Goal: Transaction & Acquisition: Purchase product/service

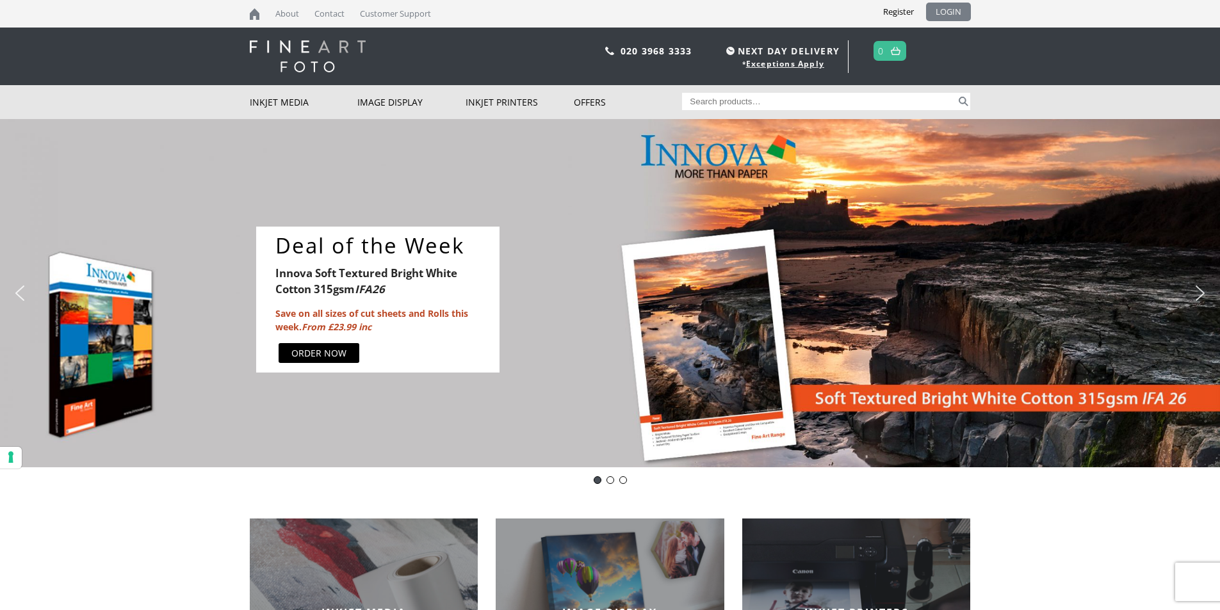
click at [957, 10] on link "LOGIN" at bounding box center [948, 12] width 45 height 19
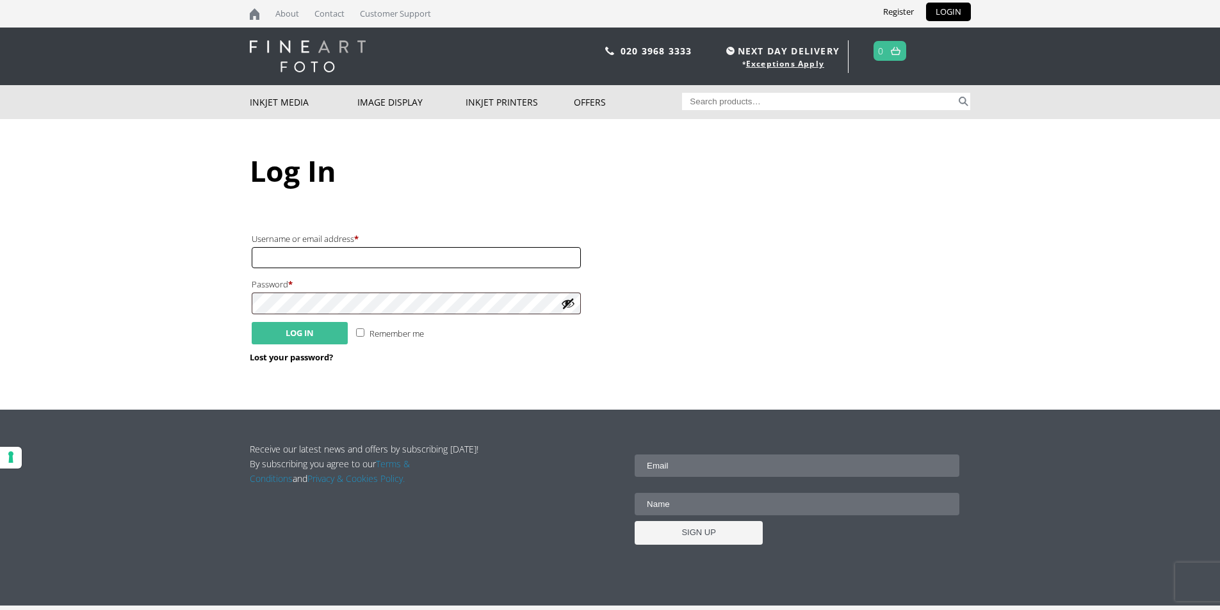
type input "adrian.davis"
click at [302, 335] on button "Log in" at bounding box center [300, 333] width 96 height 22
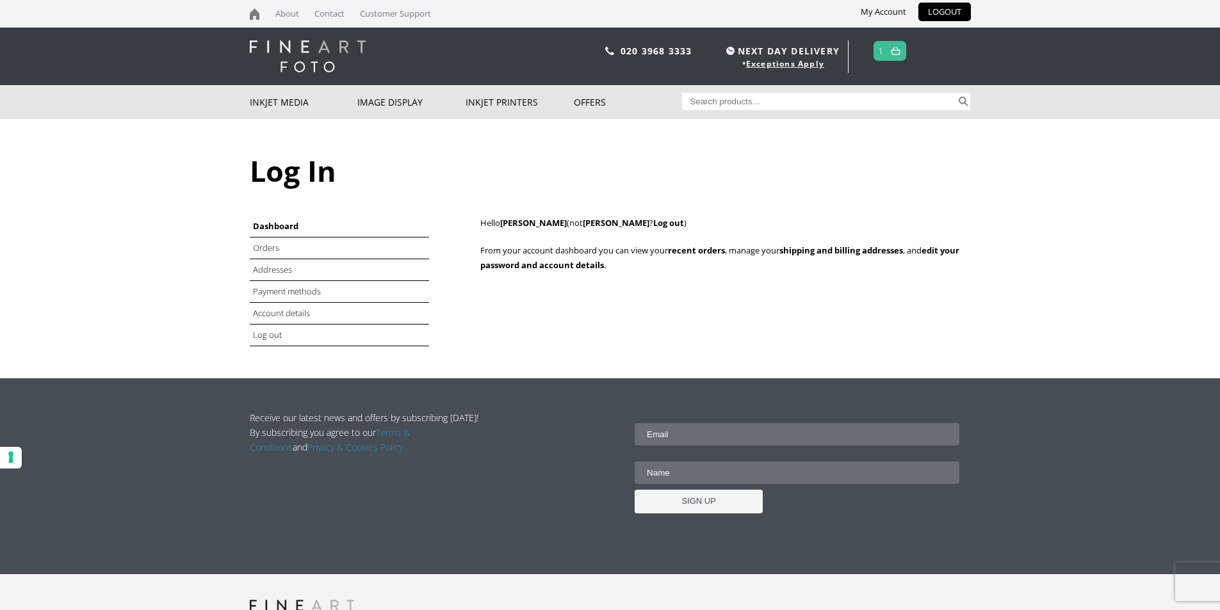
click at [281, 247] on li "Orders" at bounding box center [339, 249] width 179 height 22
click at [270, 248] on link "Orders" at bounding box center [267, 248] width 28 height 12
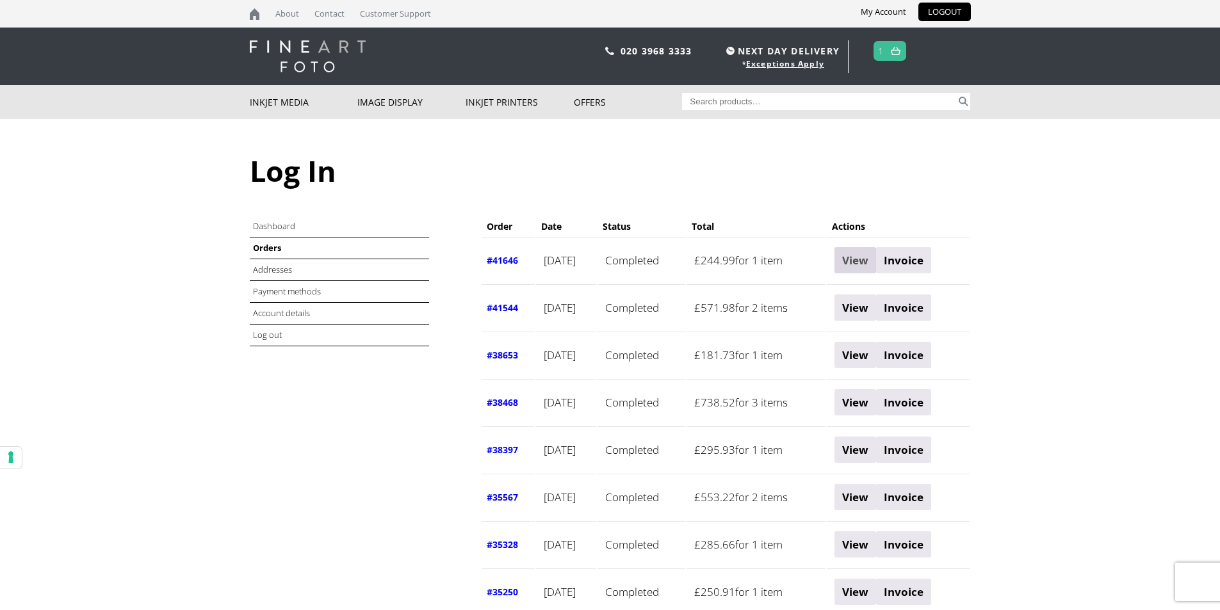
click at [876, 259] on link "View" at bounding box center [856, 260] width 42 height 26
click at [293, 39] on header "020 3968 3333 NEXT DAY DELIVERY * Exceptions Apply 1" at bounding box center [610, 57] width 1220 height 58
click at [292, 65] on img at bounding box center [308, 56] width 116 height 32
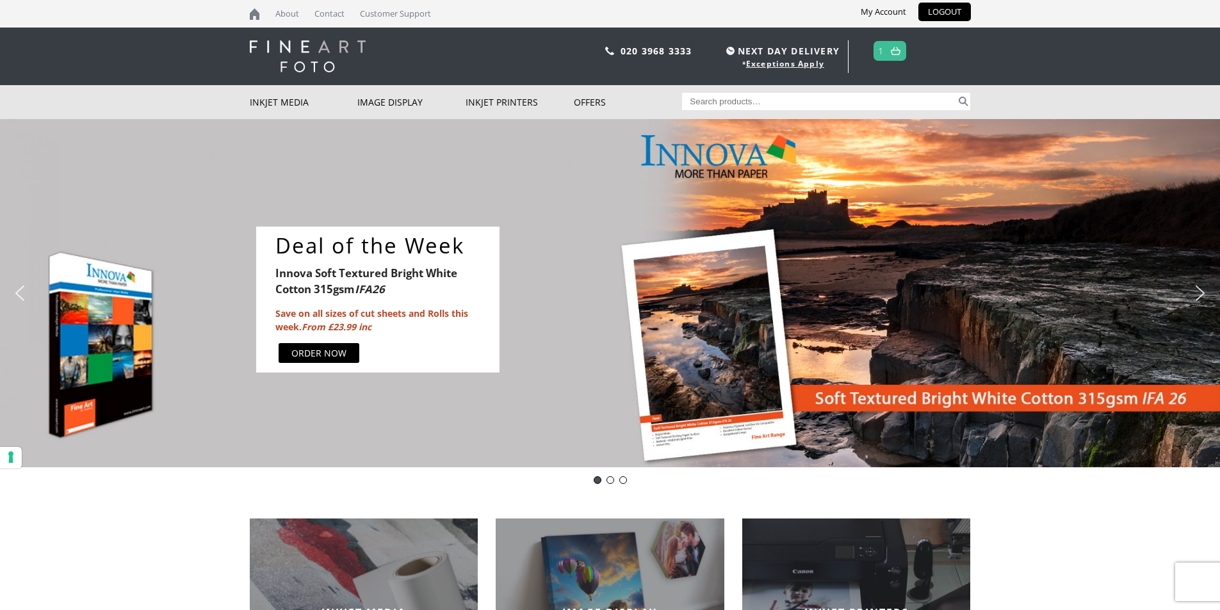
click at [313, 347] on div "ORDER NOW" at bounding box center [318, 353] width 55 height 13
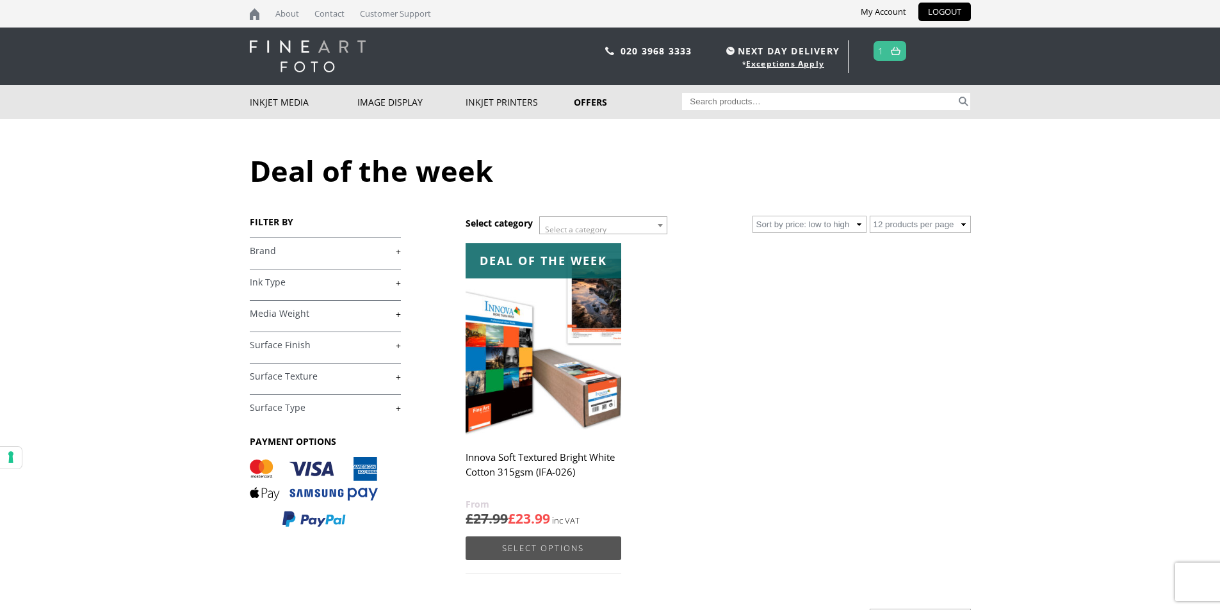
click at [552, 555] on link "Select options" at bounding box center [543, 549] width 155 height 24
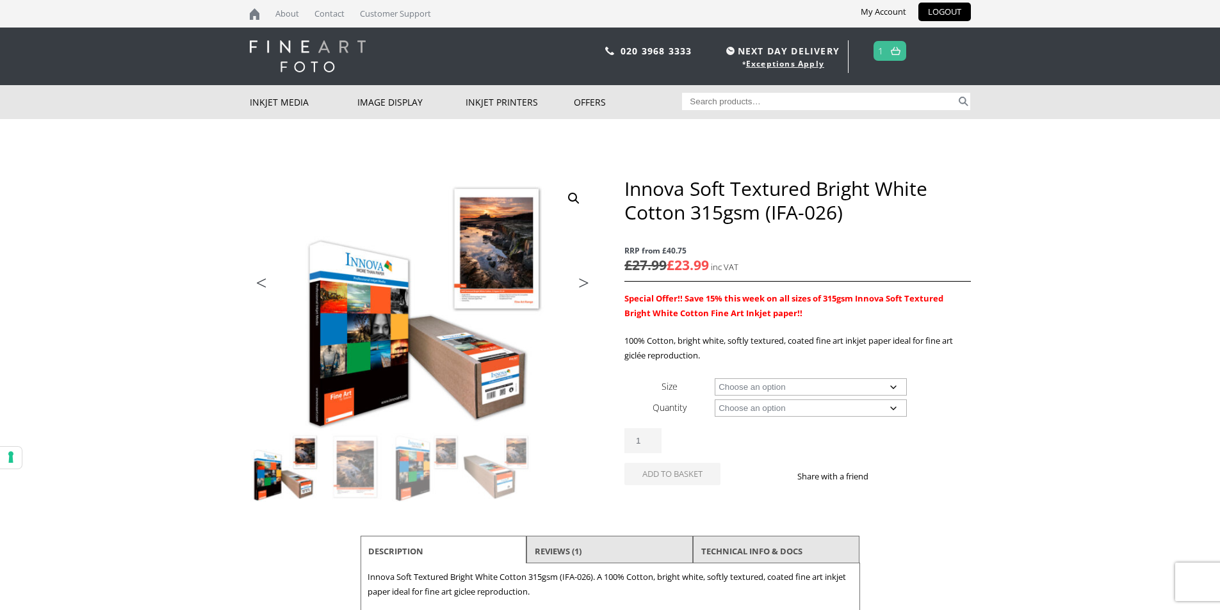
click at [746, 386] on select "Choose an option A4 Sheet A3 Sheet A3+ Sheet A2 Sheet 17" Wide Roll 24" Wide Ro…" at bounding box center [811, 387] width 192 height 17
click at [715, 379] on select "Choose an option A4 Sheet A3 Sheet A3+ Sheet A2 Sheet 17" Wide Roll 24" Wide Ro…" at bounding box center [811, 387] width 192 height 17
select select "44-wide-roll"
click at [771, 421] on form "Size Choose an option A4 Sheet A3 Sheet A3+ Sheet A2 Sheet 17" Wide Roll 24" Wi…" at bounding box center [798, 435] width 346 height 119
click at [771, 413] on select "Choose an option 15m" at bounding box center [811, 408] width 192 height 17
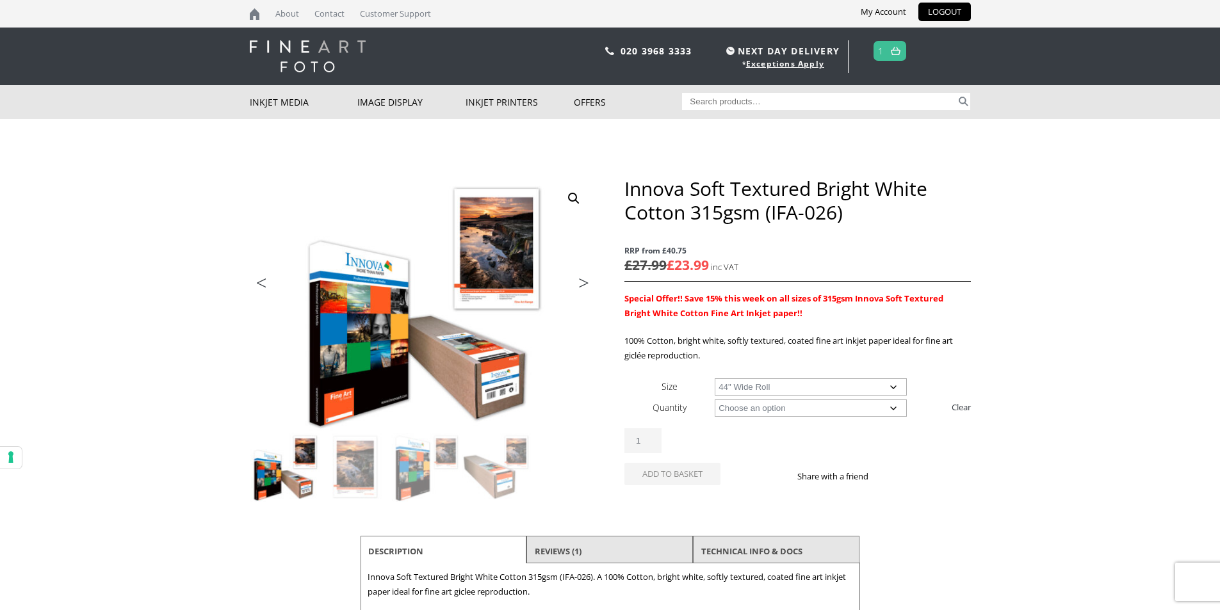
select select "15m"
click at [715, 400] on select "Choose an option 15m" at bounding box center [811, 408] width 192 height 17
select select "44-wide-roll"
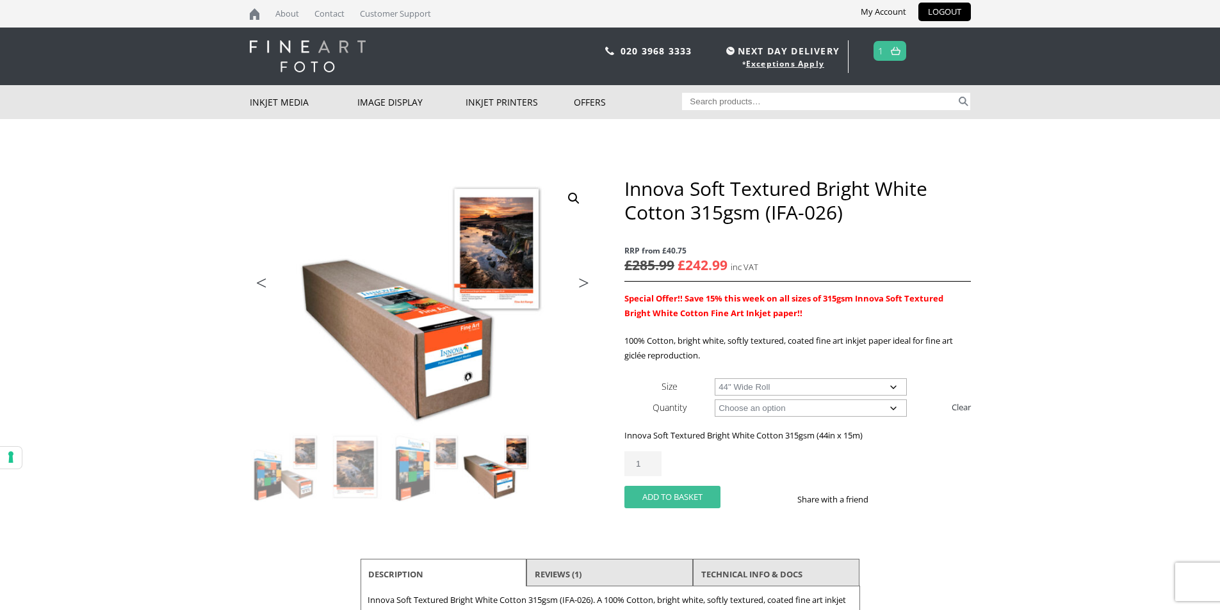
click at [653, 499] on button "Add to basket" at bounding box center [673, 497] width 96 height 22
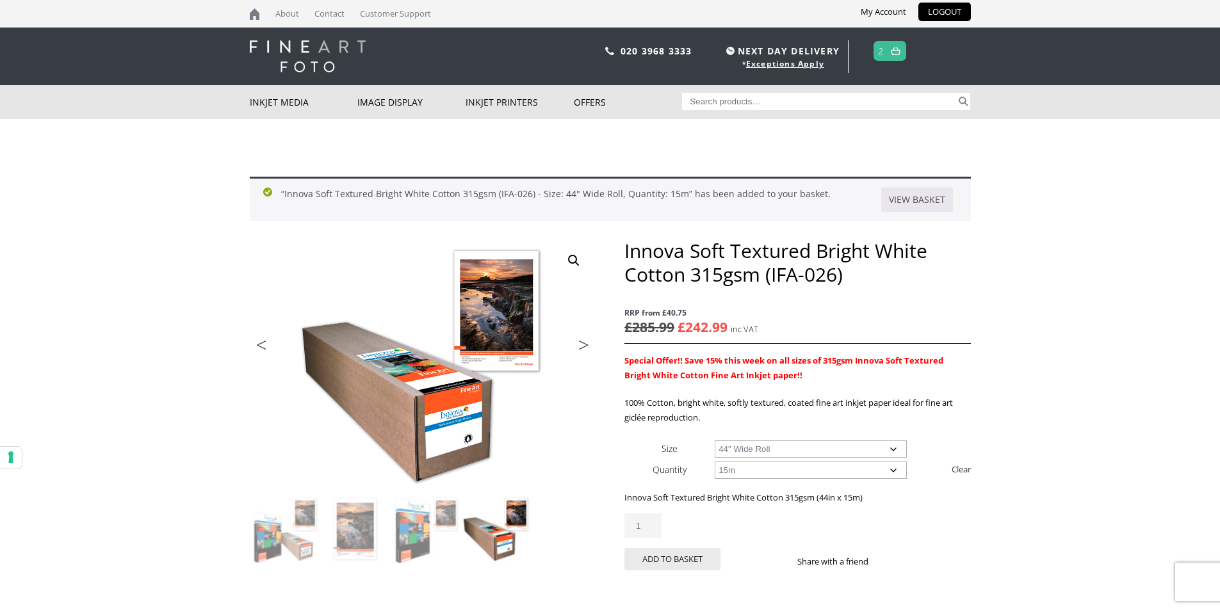
click at [879, 46] on span "2" at bounding box center [890, 51] width 33 height 20
click at [901, 56] on link at bounding box center [896, 51] width 16 height 19
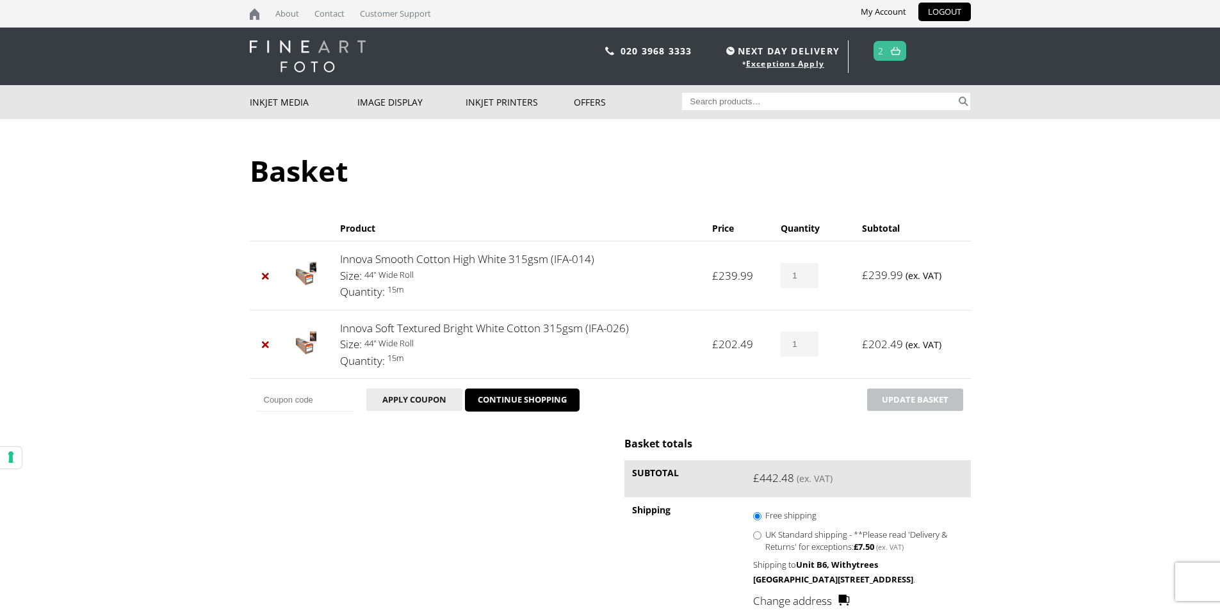
drag, startPoint x: 267, startPoint y: 274, endPoint x: 232, endPoint y: 282, distance: 36.2
click at [266, 274] on link "×" at bounding box center [265, 276] width 17 height 17
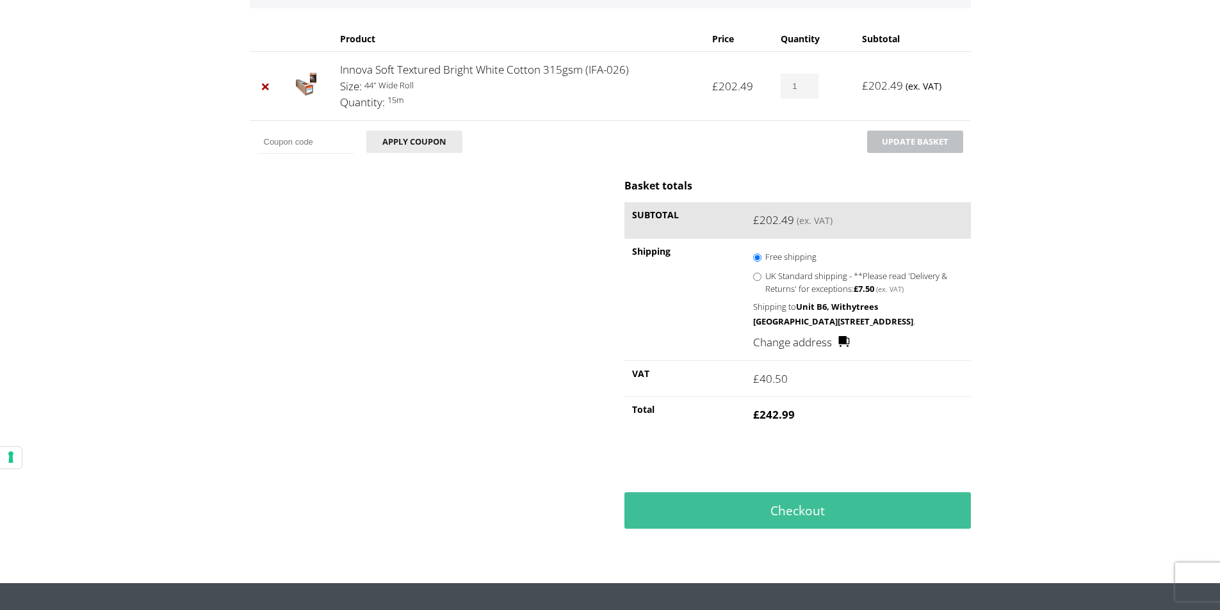
scroll to position [256, 0]
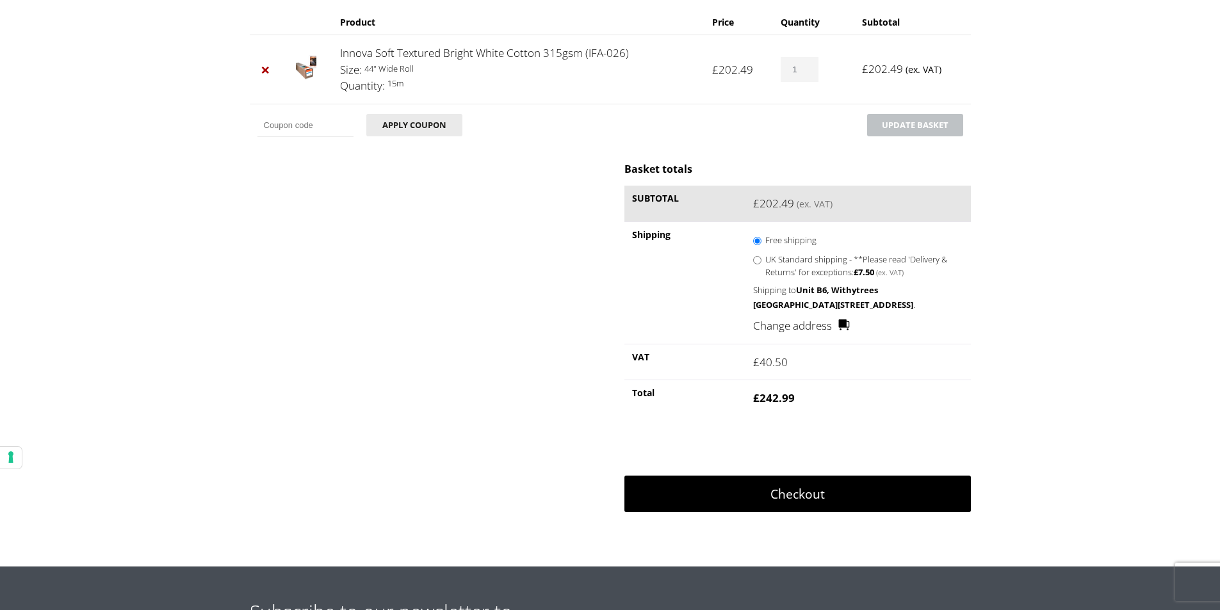
click at [798, 513] on link "Checkout" at bounding box center [798, 494] width 346 height 37
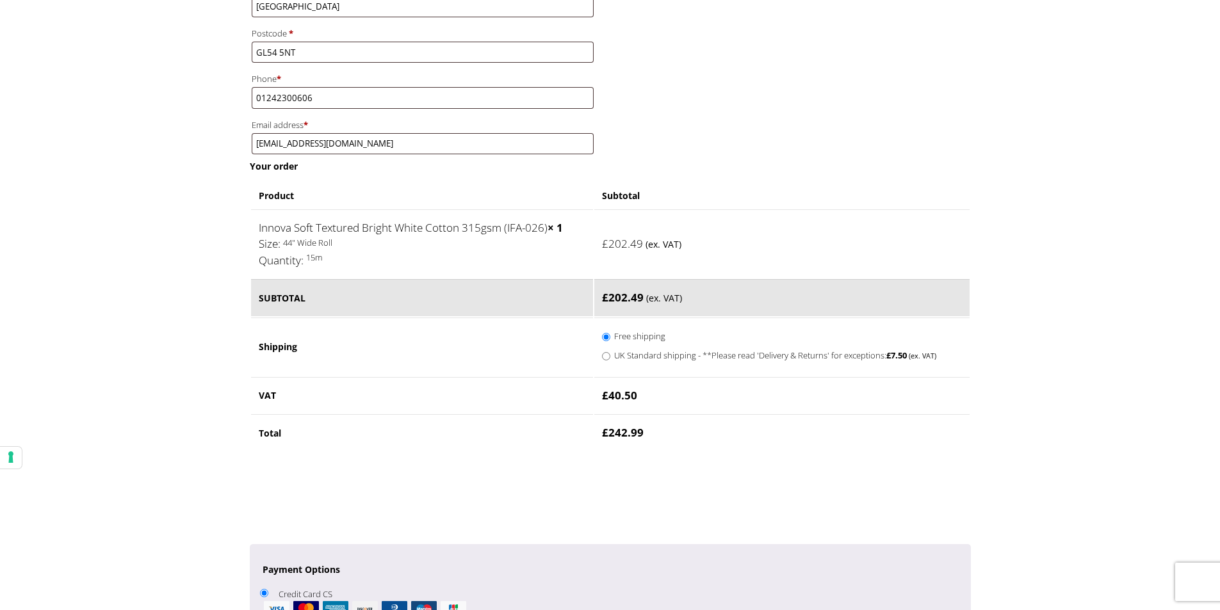
scroll to position [833, 0]
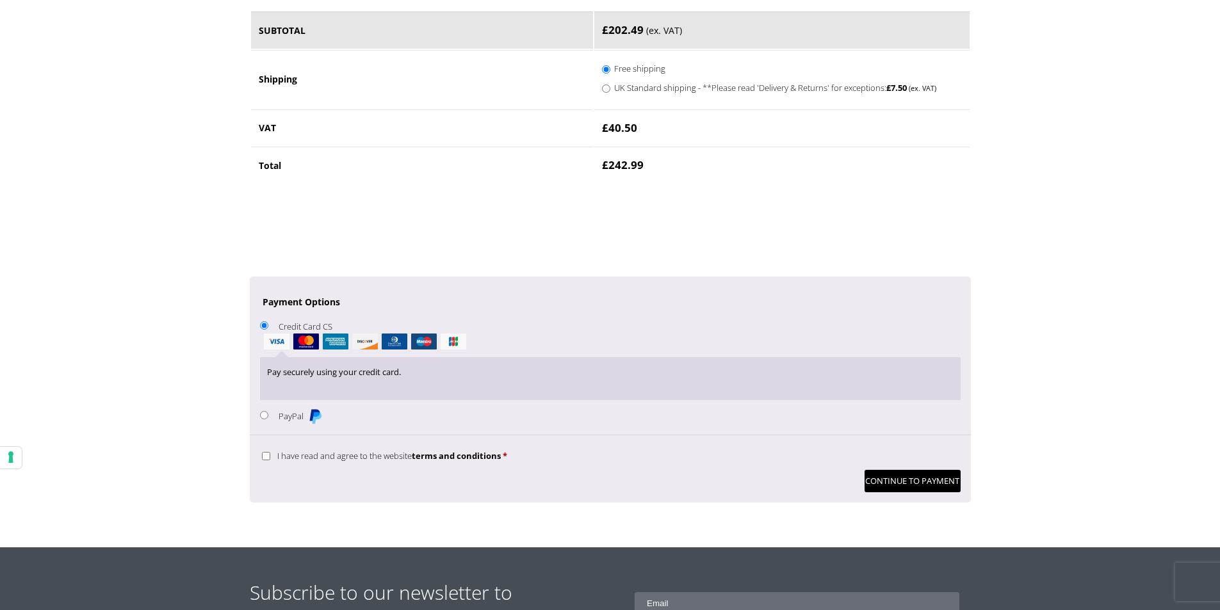
click at [399, 393] on div "Pay securely using your credit card." at bounding box center [610, 378] width 701 height 43
click at [910, 493] on button "Continue to Payment" at bounding box center [913, 481] width 96 height 22
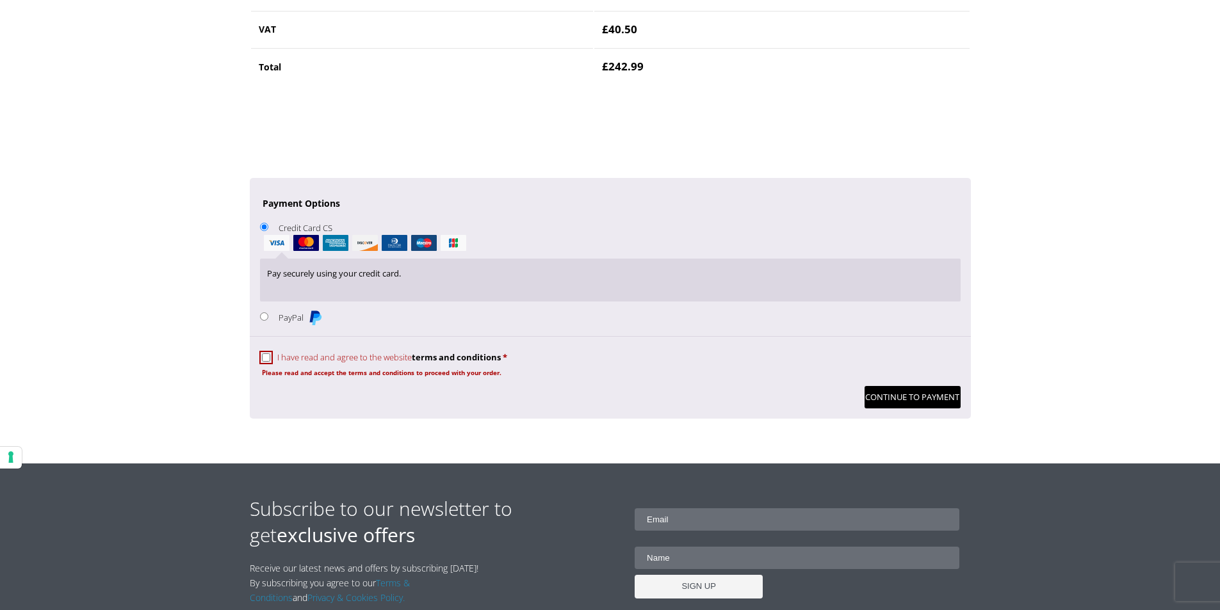
scroll to position [1034, 0]
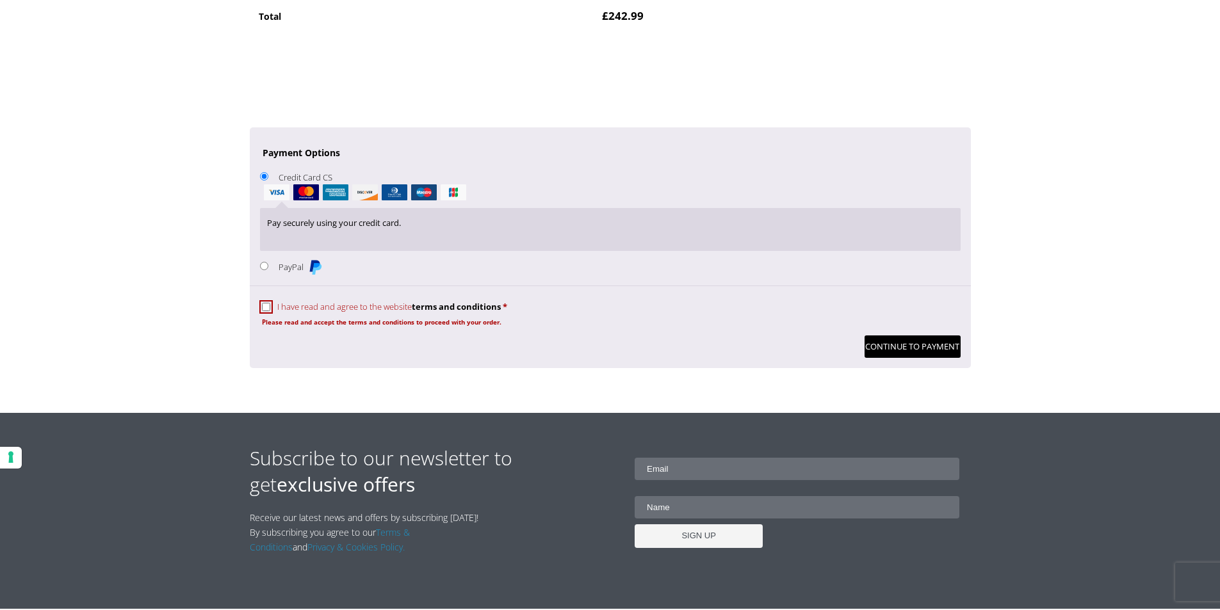
click at [269, 311] on input "I have read and agree to the website terms and conditions *" at bounding box center [266, 307] width 8 height 8
checkbox input "true"
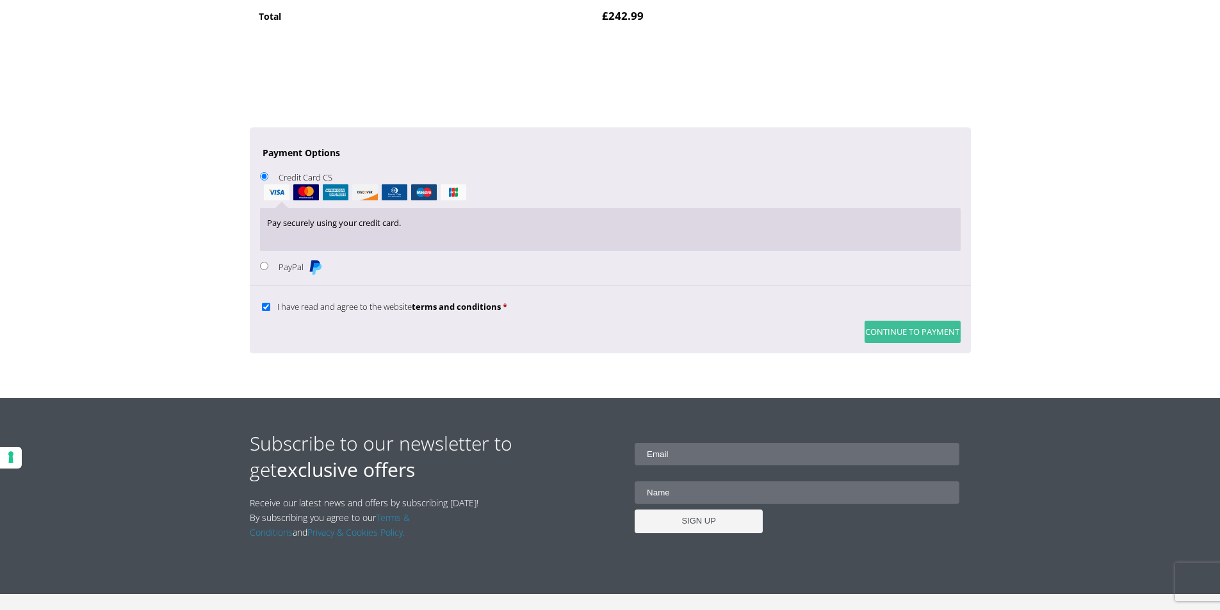
click at [924, 343] on button "Continue to Payment" at bounding box center [913, 332] width 96 height 22
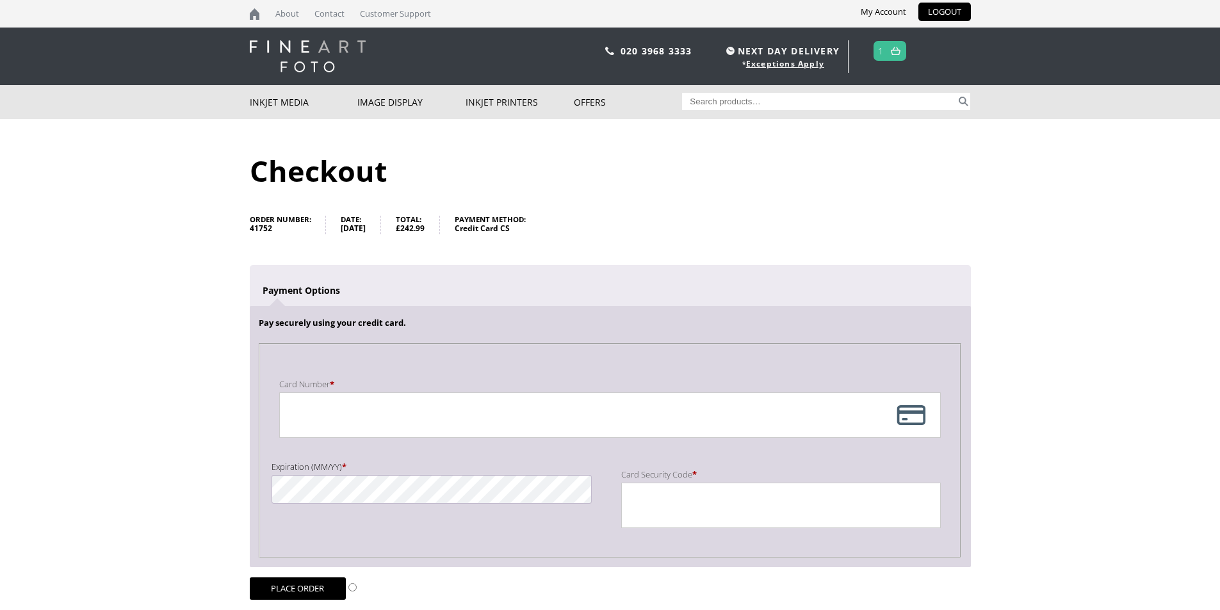
click at [422, 409] on div "Payment Info" at bounding box center [610, 415] width 662 height 45
click at [353, 414] on div "Payment Info" at bounding box center [610, 415] width 662 height 45
click at [1036, 332] on body "NEXT DAY DELIVERY * Exceptions Apply About Contact Customer Support My Account …" at bounding box center [610, 305] width 1220 height 610
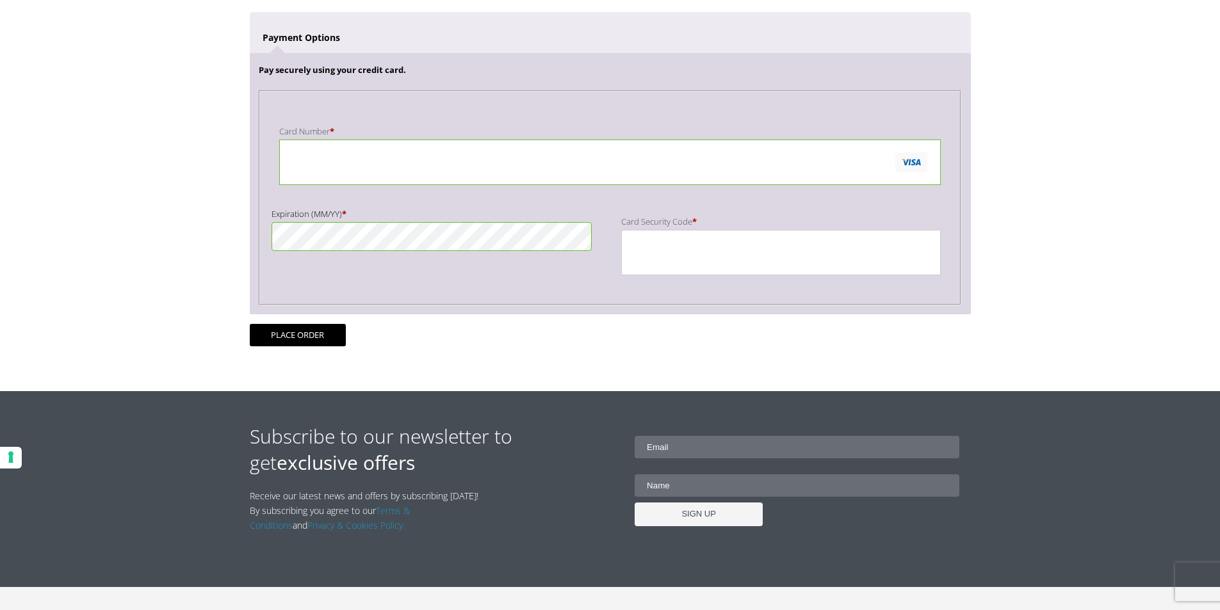
scroll to position [256, 0]
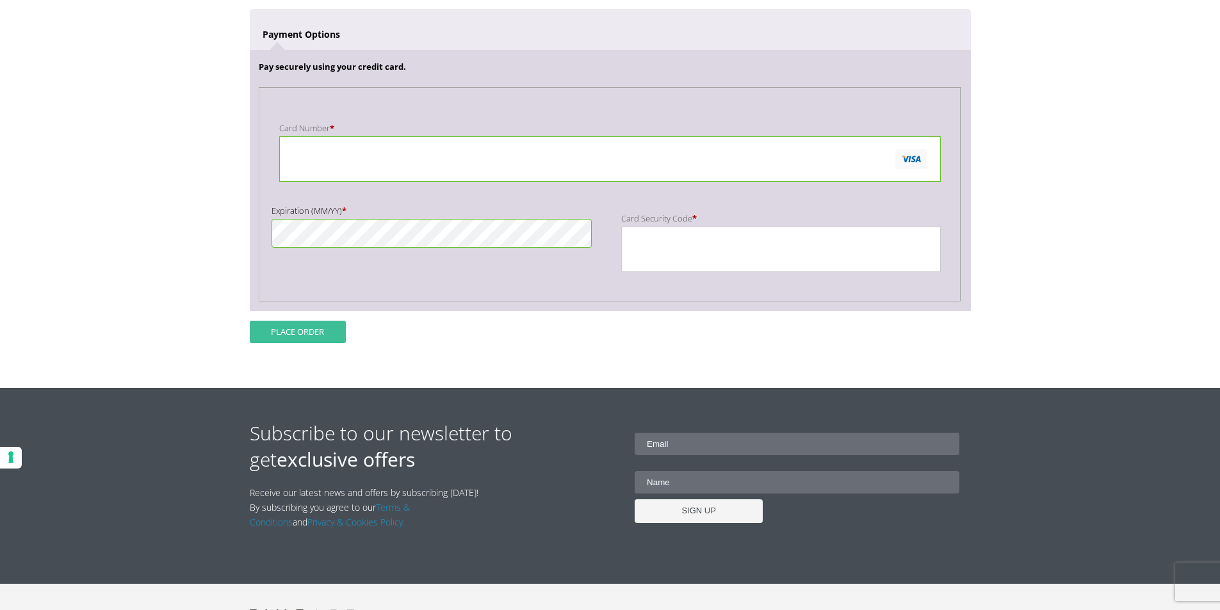
click at [259, 330] on button "Place order" at bounding box center [298, 332] width 96 height 22
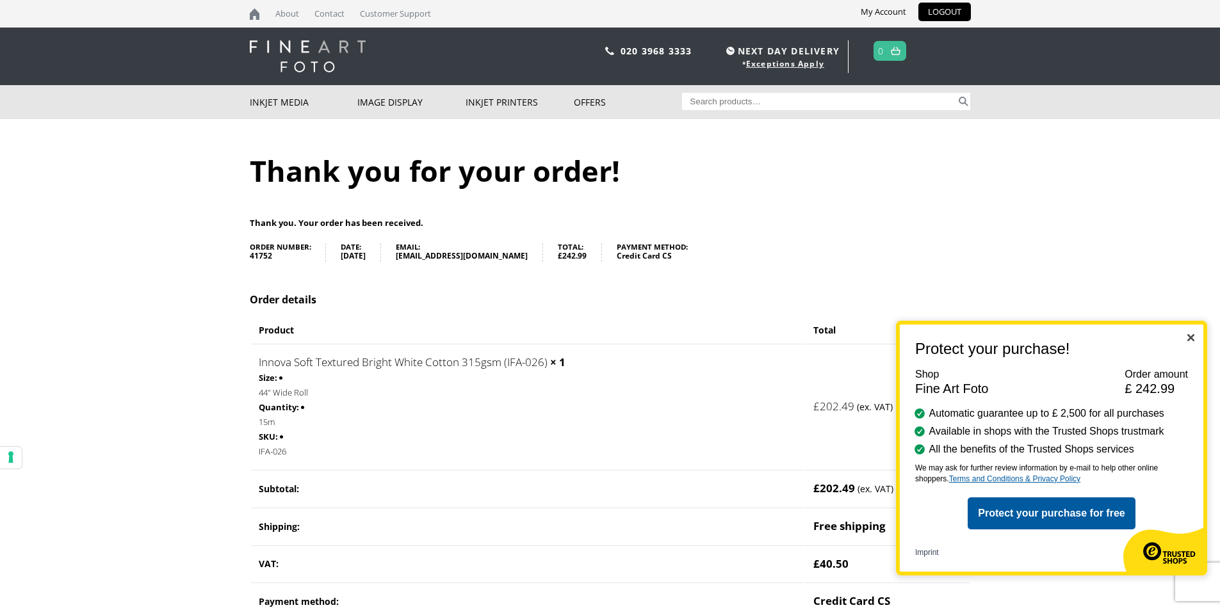
click at [1197, 340] on header "Protect your purchase!" at bounding box center [1052, 349] width 304 height 18
click at [1187, 334] on div "Protect your purchase! Shop Fine Art Foto Order amount £ 242.99 Automatic guara…" at bounding box center [1051, 448] width 311 height 255
